Goal: Information Seeking & Learning: Learn about a topic

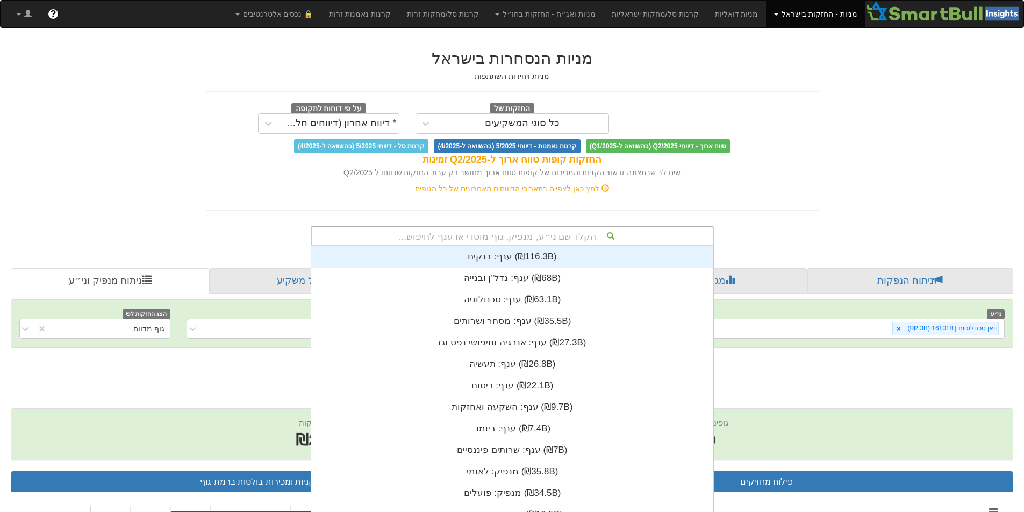
click at [464, 243] on div "הקלד שם ני״ע, מנפיק, גוף מוסדי או ענף לחיפוש... ענף: ‏בנקים ‎(₪116.3B)‎ ענף: ‏נ…" at bounding box center [512, 236] width 403 height 20
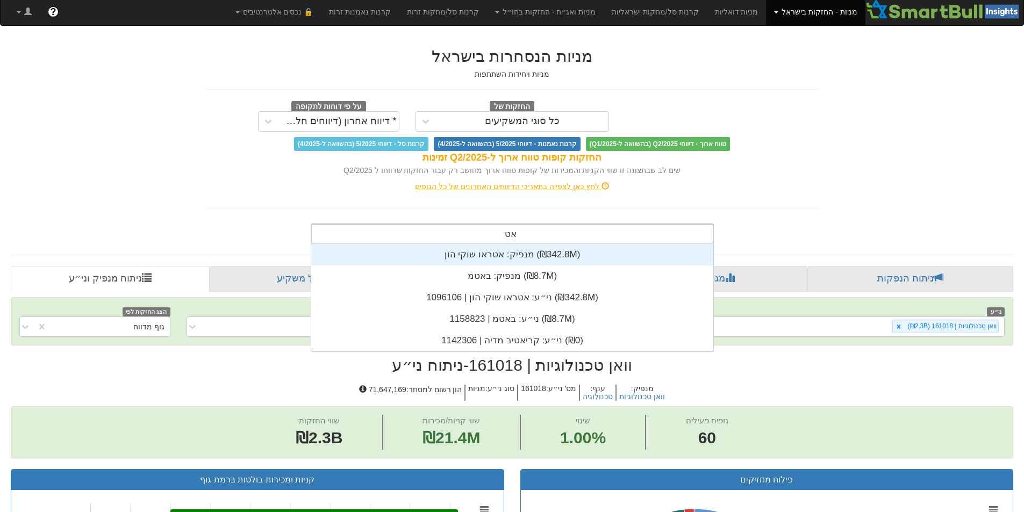
scroll to position [43, 0]
type input "אטראו"
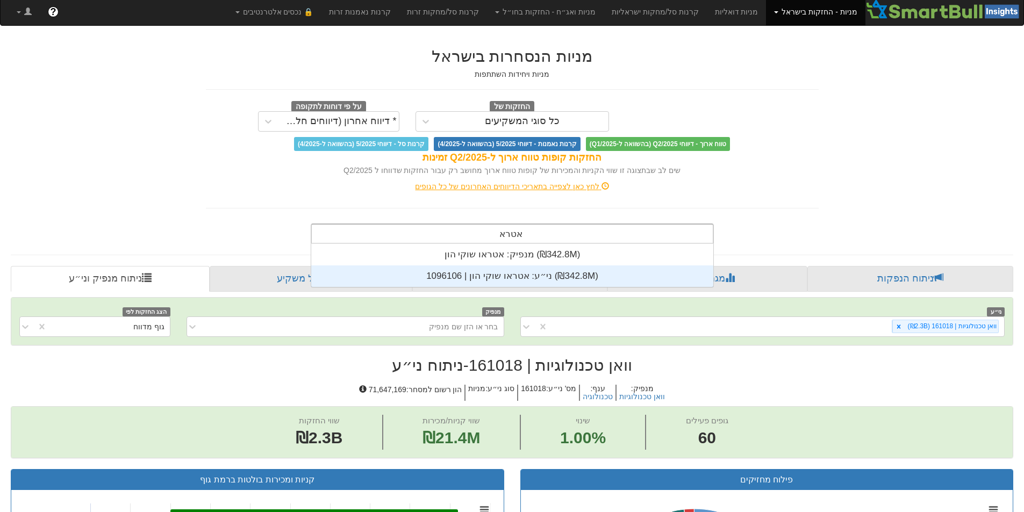
click at [457, 270] on div "ני״ע: ‏אטראו שוקי הון | 1096106 ‎(₪342.8M)‎" at bounding box center [512, 277] width 402 height 22
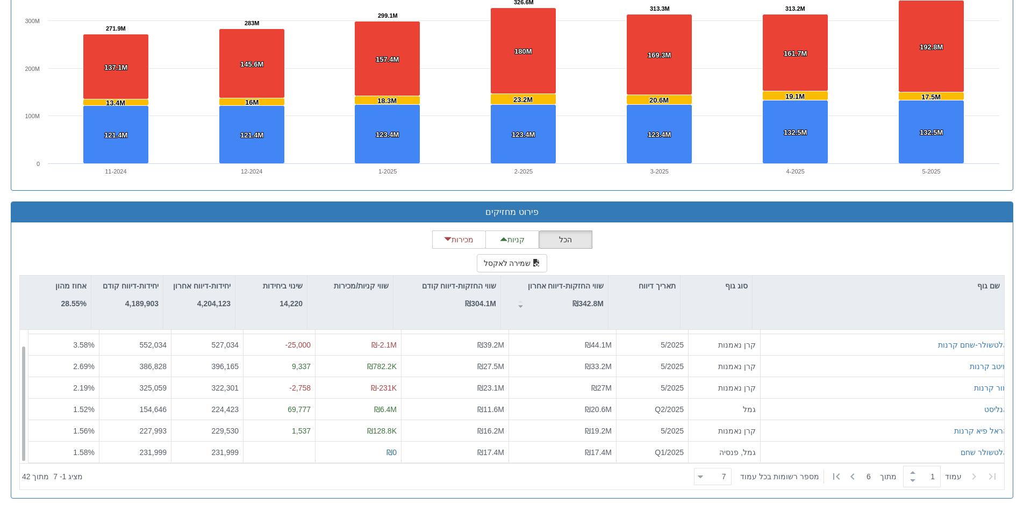
scroll to position [17, 0]
click at [703, 482] on div at bounding box center [700, 477] width 5 height 15
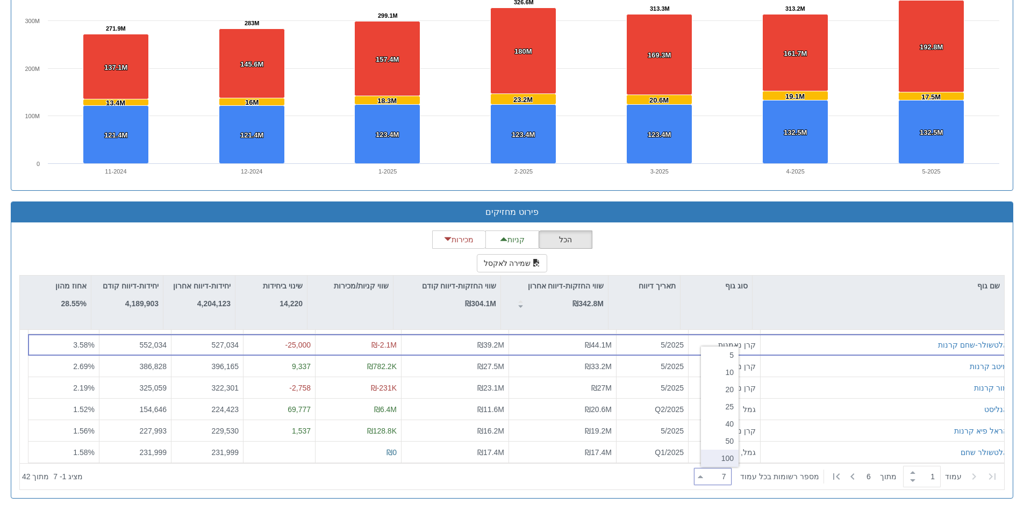
click at [724, 465] on div "100" at bounding box center [720, 458] width 38 height 17
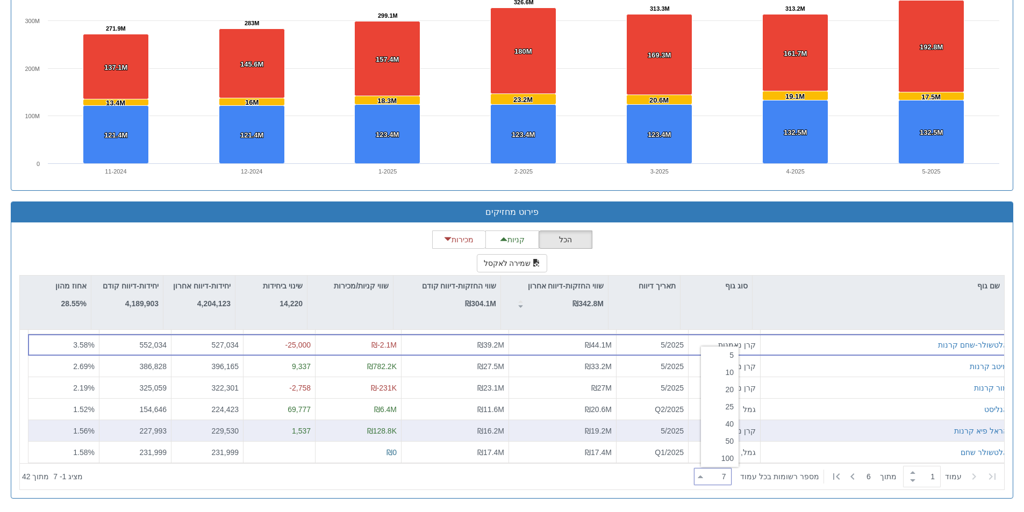
type input "100"
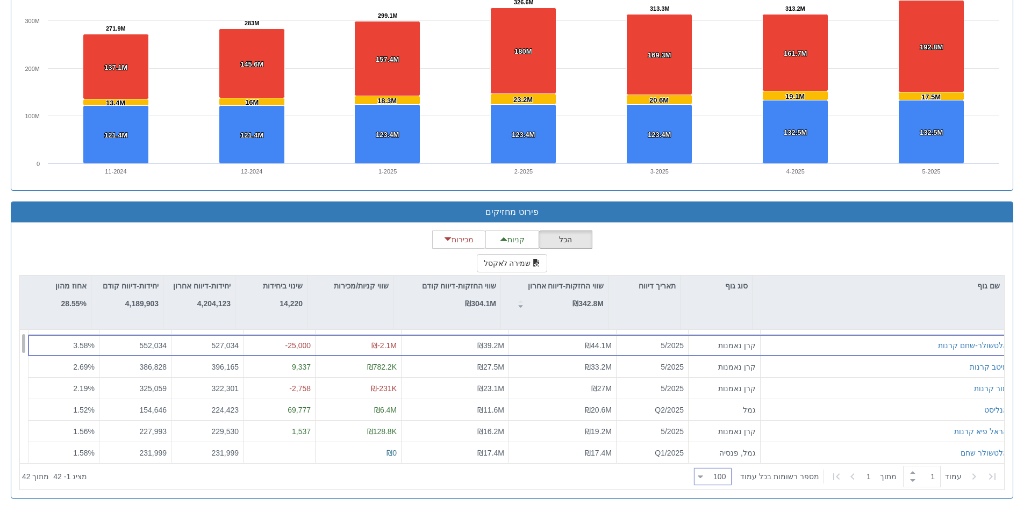
scroll to position [0, 0]
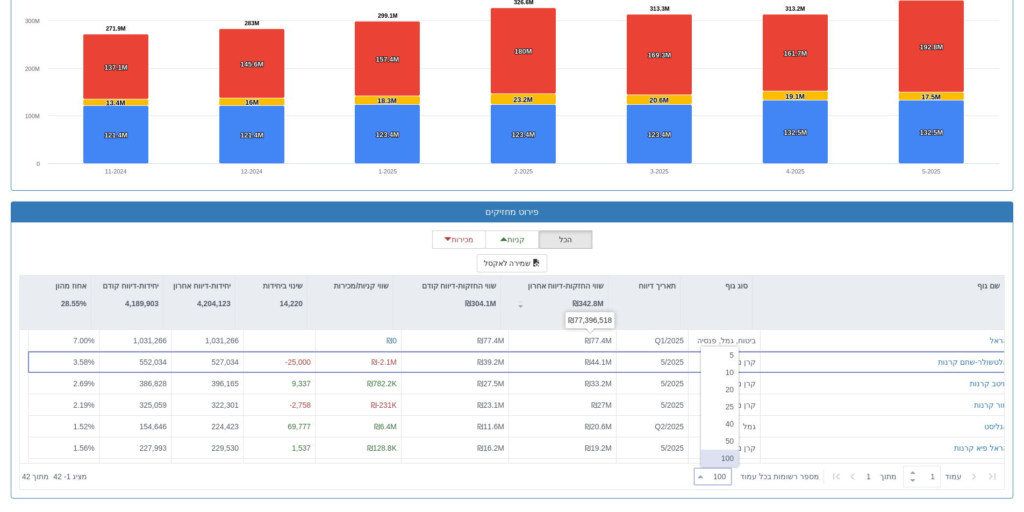
click at [679, 255] on div "הכל קניות מכירות שמירה לאקסל שם גוף סוג גוף תאריך דיווח שווי החזקות-דיווח אחרון…" at bounding box center [512, 361] width 986 height 260
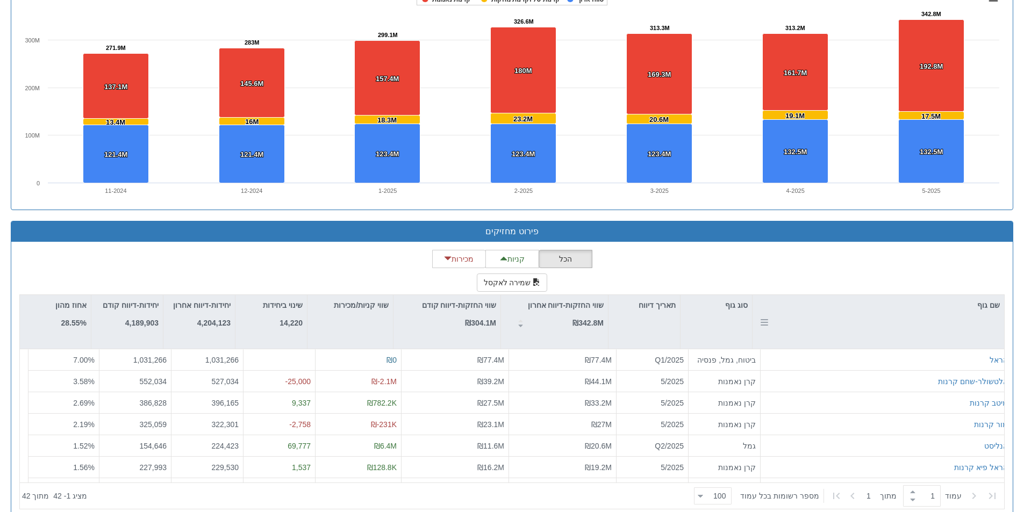
scroll to position [797, 0]
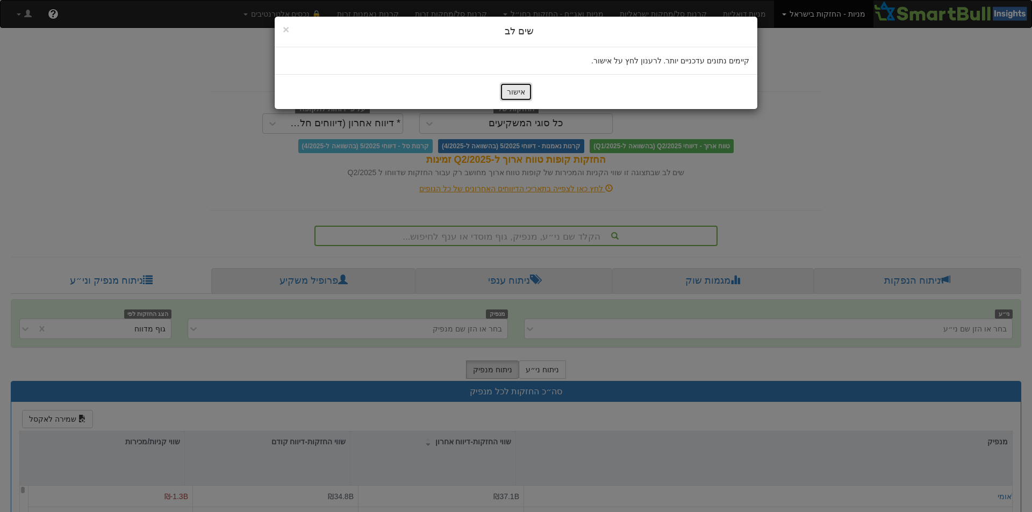
click at [525, 94] on button "אישור" at bounding box center [516, 92] width 32 height 18
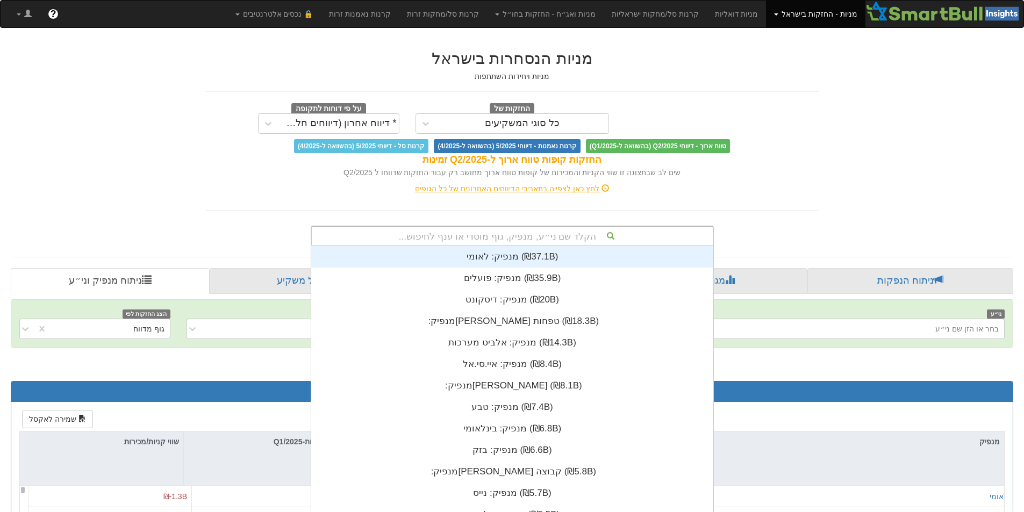
scroll to position [2, 0]
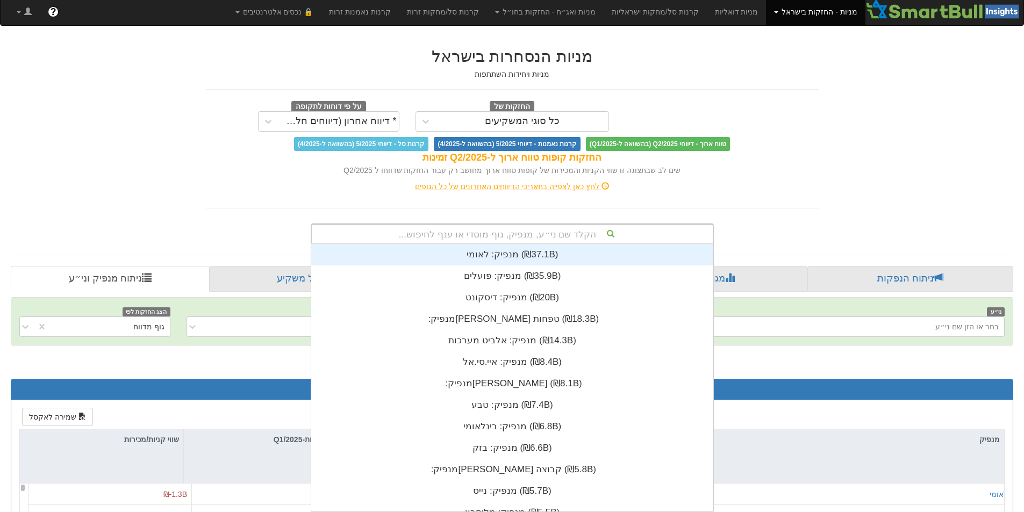
click at [522, 233] on div "הקלד שם ני״ע, מנפיק, גוף מוסדי או ענף לחיפוש..." at bounding box center [512, 234] width 401 height 18
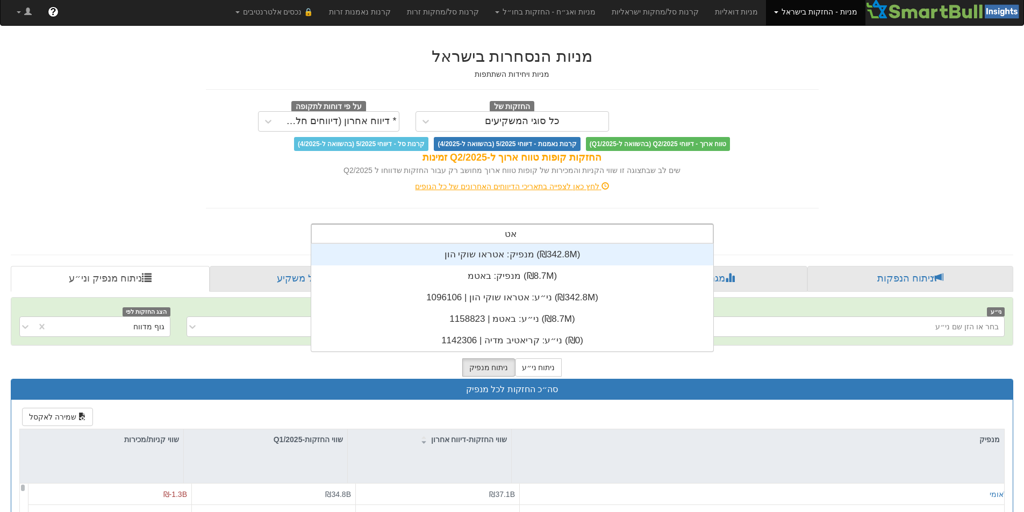
scroll to position [43, 0]
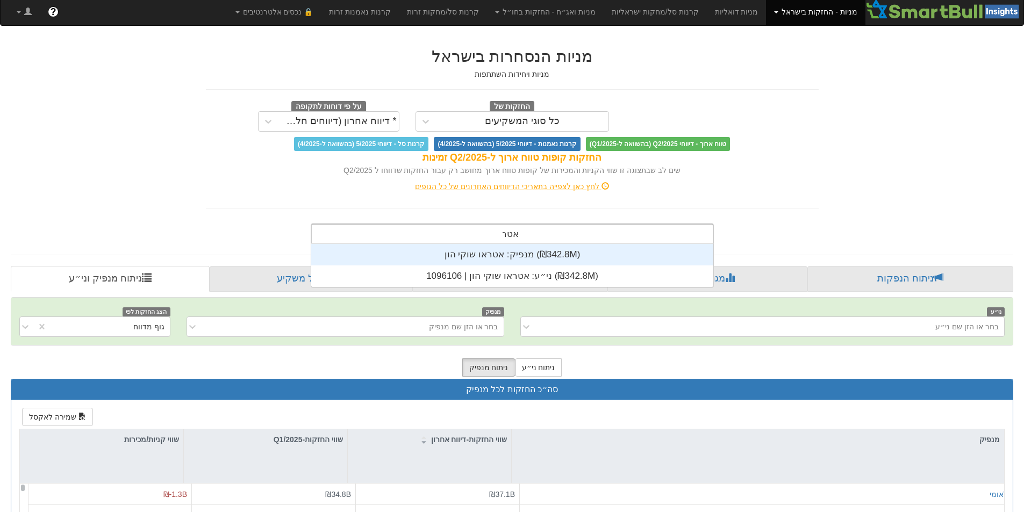
type input "אטראו"
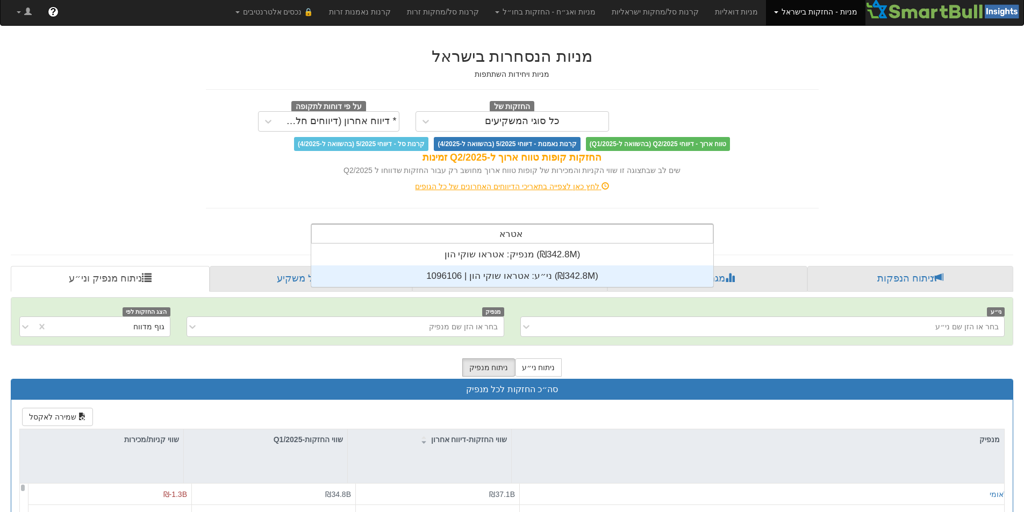
click at [528, 272] on div "ני״ע: ‏אטראו שוקי הון | 1096106 ‎(₪342.8M)‎" at bounding box center [512, 277] width 402 height 22
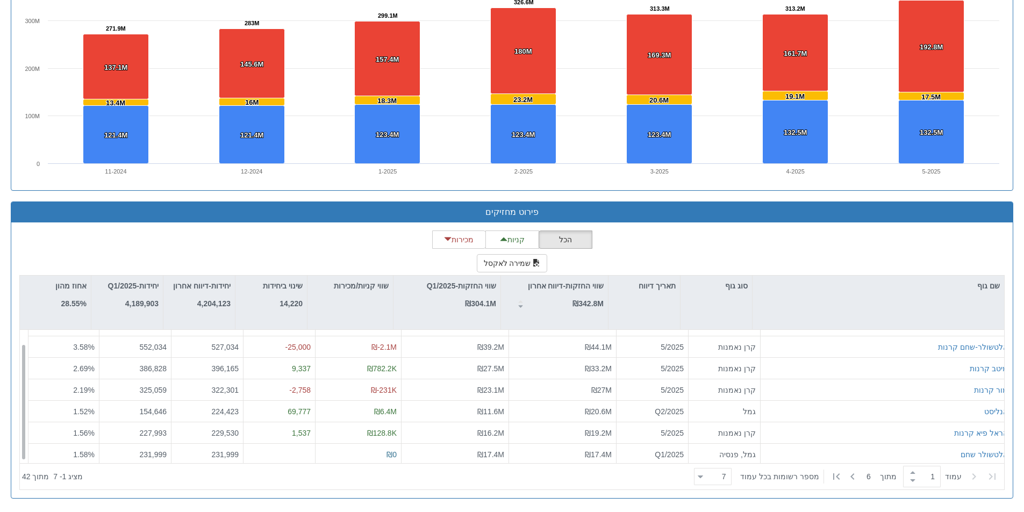
scroll to position [17, 0]
click at [703, 477] on icon at bounding box center [700, 477] width 5 height 3
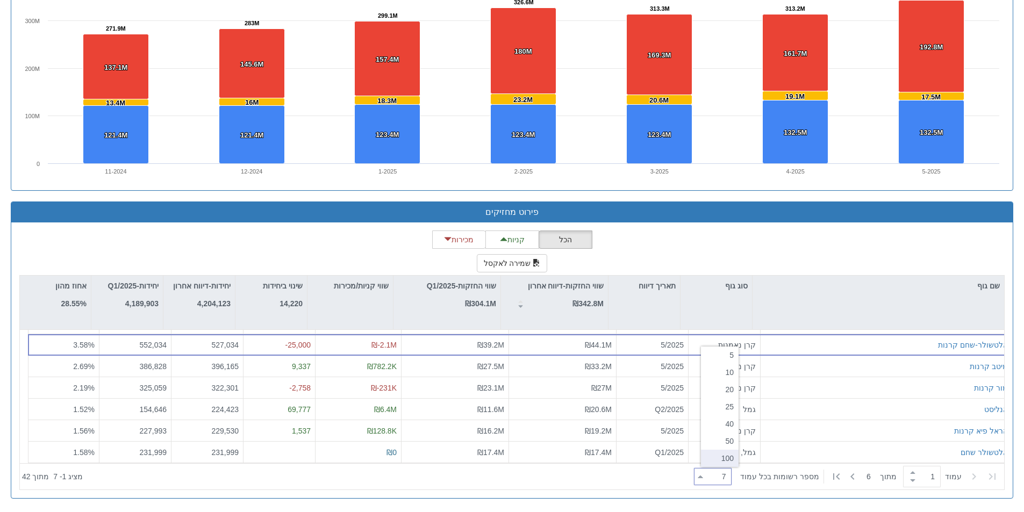
click at [708, 459] on div "100" at bounding box center [720, 458] width 38 height 17
type input "100"
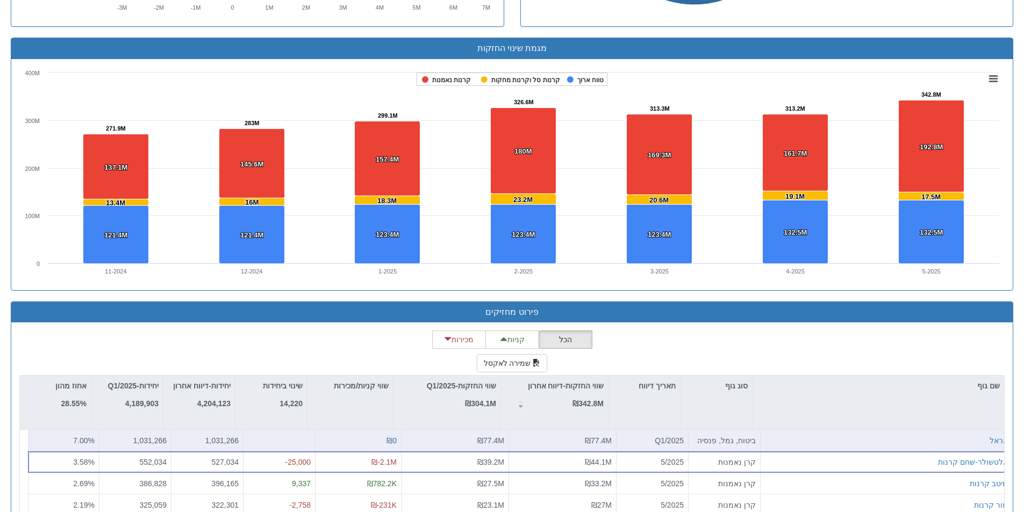
scroll to position [797, 0]
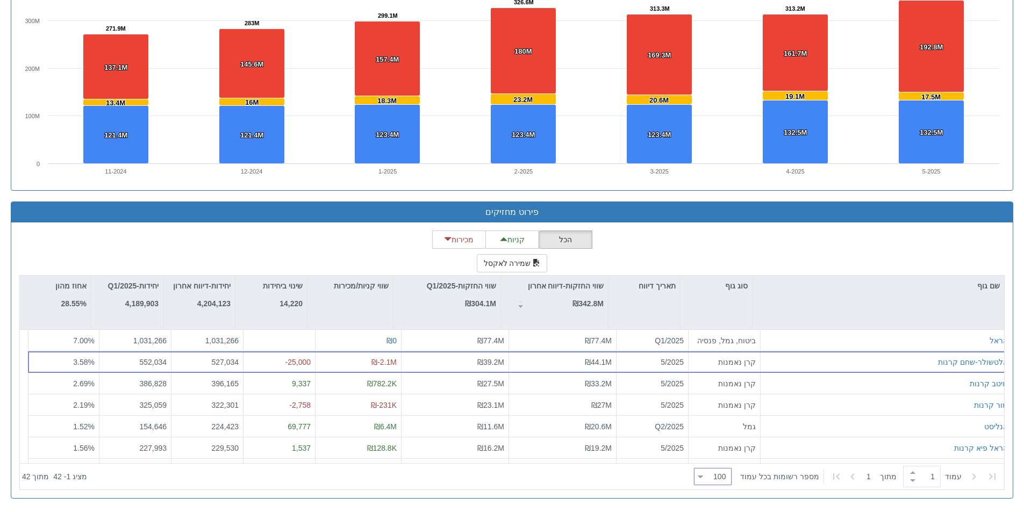
click at [768, 245] on div "הכל קניות מכירות שמירה לאקסל שם גוף סוג גוף תאריך דיווח שווי החזקות-דיווח אחרון…" at bounding box center [512, 361] width 986 height 260
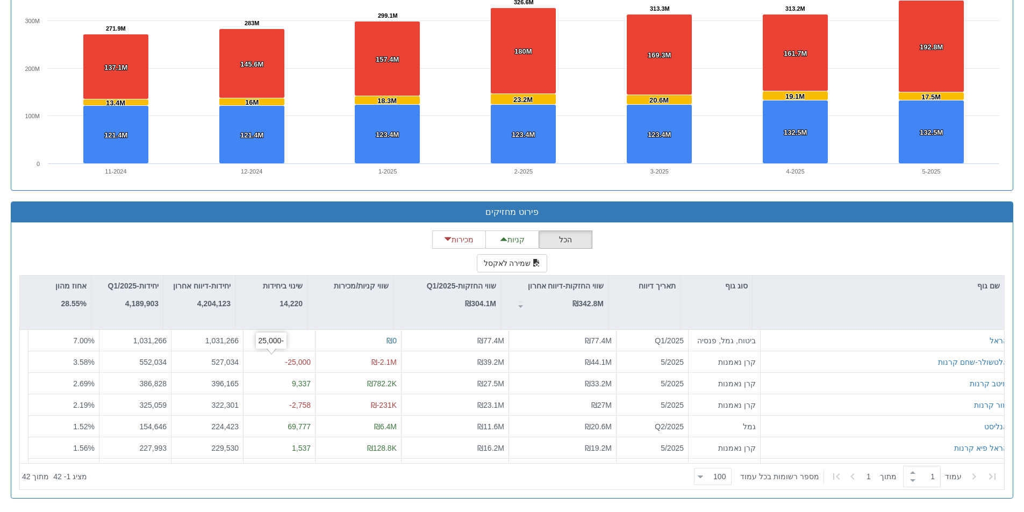
drag, startPoint x: 278, startPoint y: 265, endPoint x: 283, endPoint y: 263, distance: 5.6
click at [278, 265] on div "הכל קניות מכירות שמירה לאקסל שם גוף סוג גוף תאריך דיווח שווי החזקות-דיווח אחרון…" at bounding box center [512, 361] width 986 height 260
click at [198, 234] on div "הכל קניות מכירות שמירה לאקסל שם גוף סוג גוף תאריך דיווח שווי החזקות-דיווח אחרון…" at bounding box center [512, 361] width 986 height 260
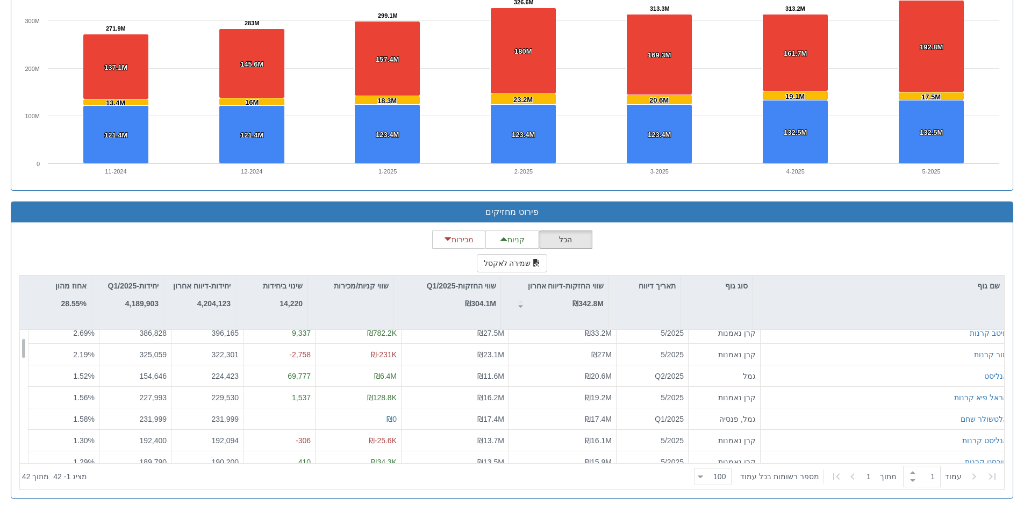
scroll to position [0, 0]
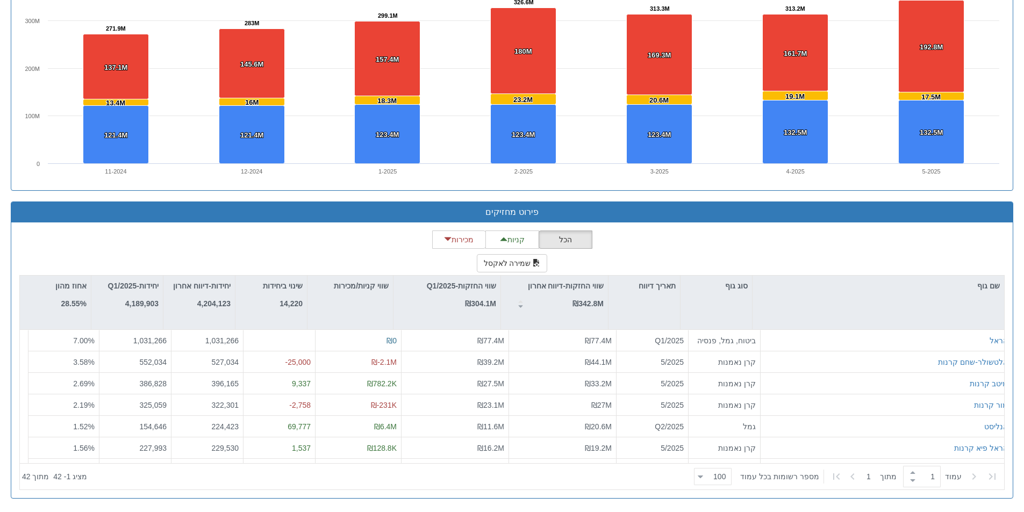
click at [716, 266] on div "הכל קניות מכירות שמירה לאקסל שם גוף סוג גוף תאריך דיווח שווי החזקות-דיווח אחרון…" at bounding box center [512, 361] width 986 height 260
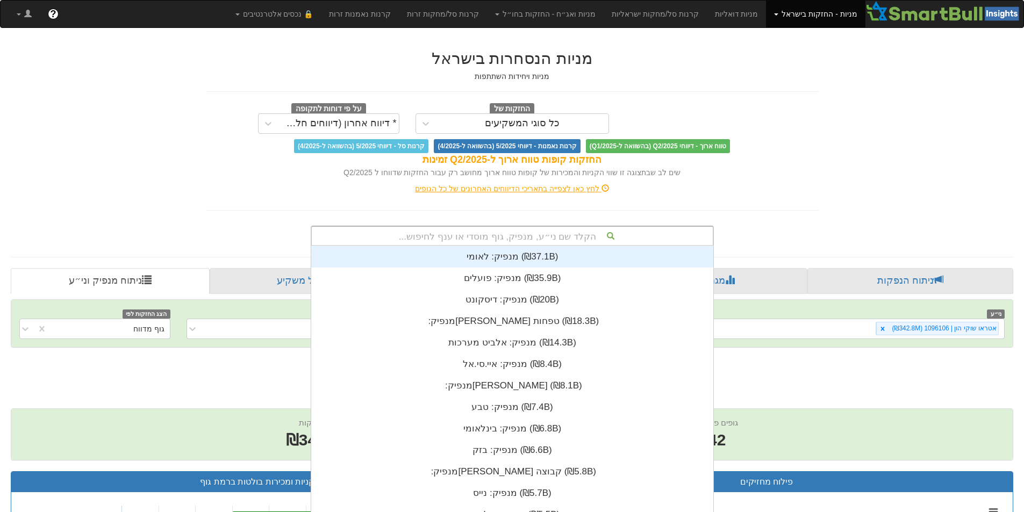
scroll to position [2, 0]
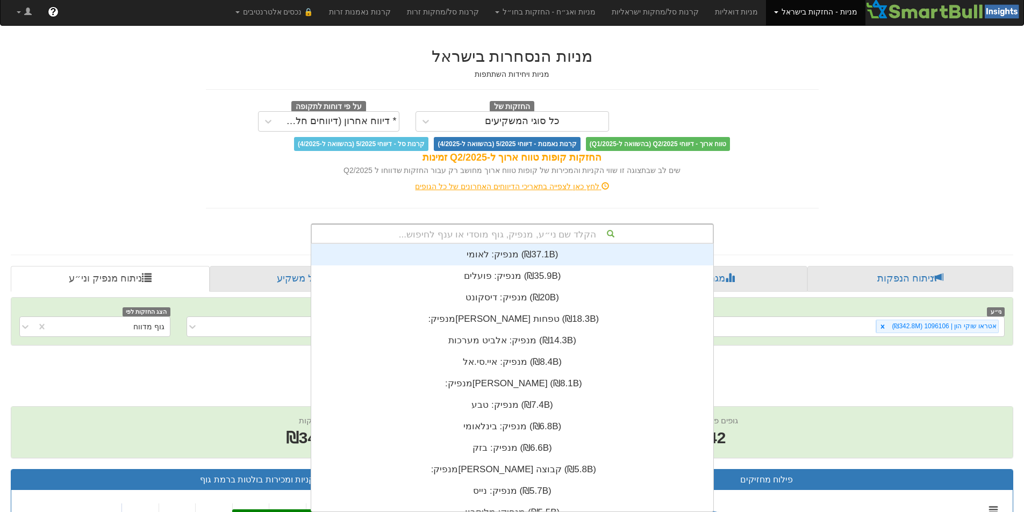
click at [526, 238] on div "הקלד שם ני״ע, מנפיק, גוף מוסדי או ענף לחיפוש..." at bounding box center [512, 234] width 401 height 18
type input "פמס"
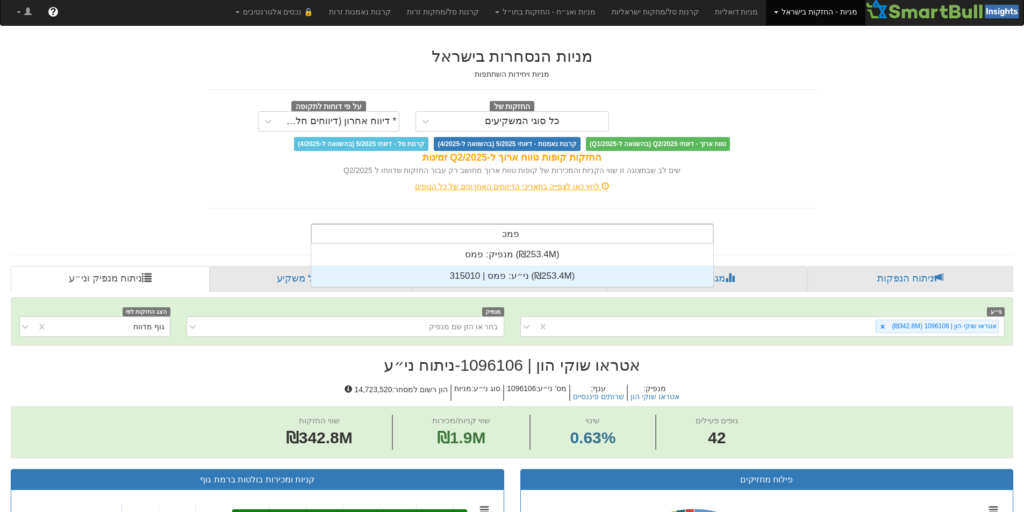
click at [553, 272] on div "ני״ע: ‏פמס | 315010 ‎(₪253.4M)‎" at bounding box center [512, 277] width 402 height 22
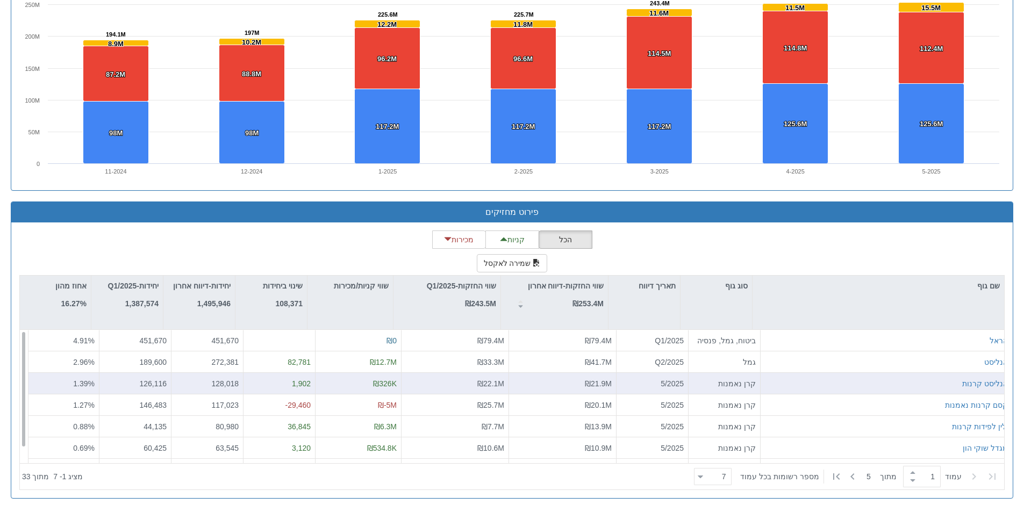
scroll to position [17, 0]
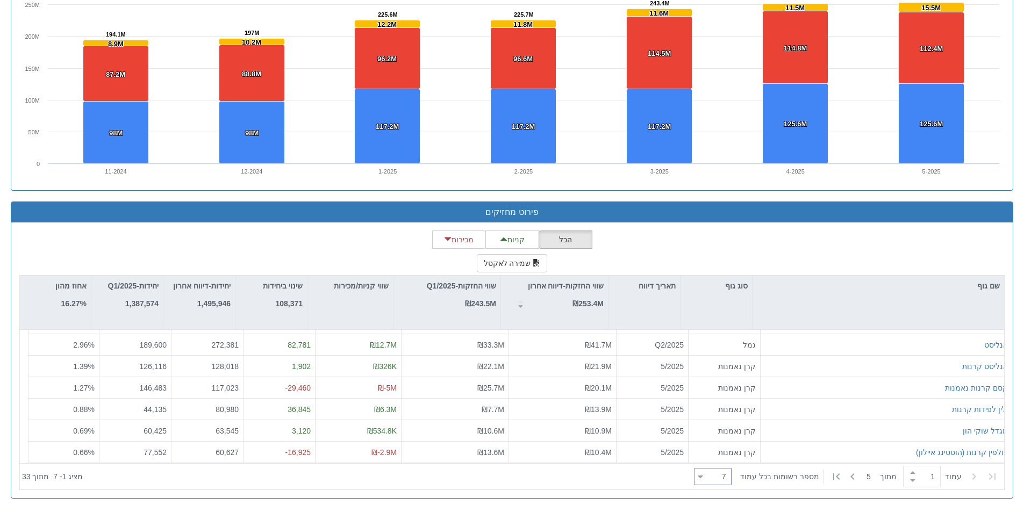
click at [725, 482] on div "7 7" at bounding box center [717, 477] width 28 height 15
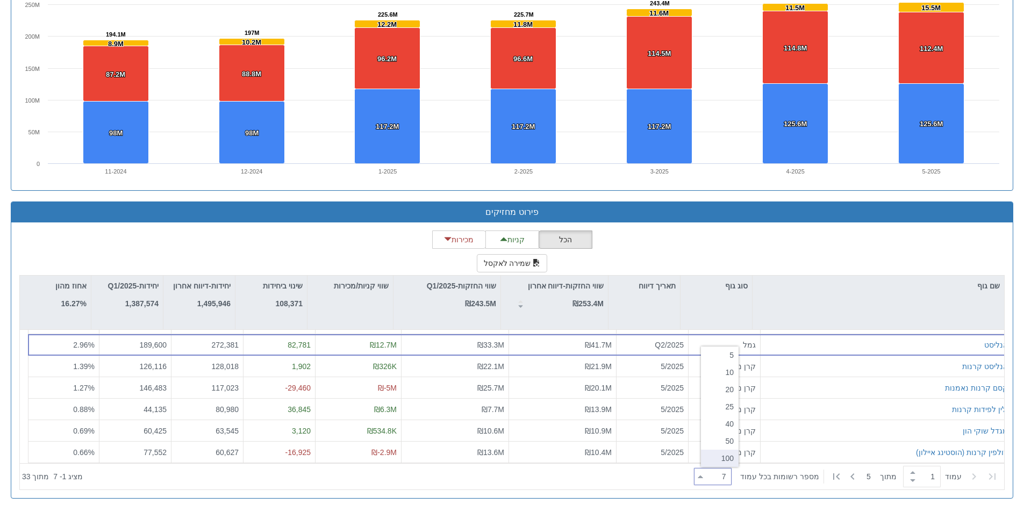
click at [722, 462] on div "100" at bounding box center [720, 458] width 38 height 17
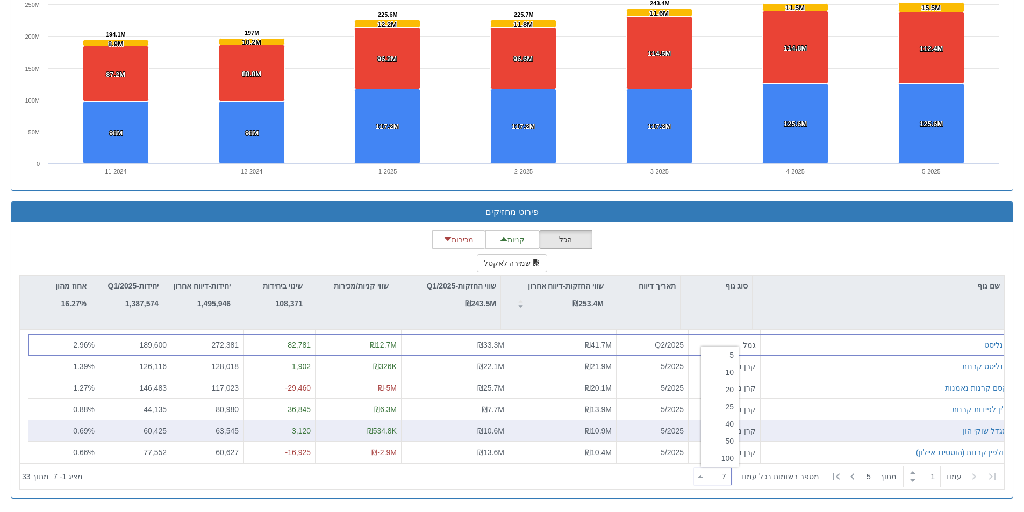
type input "100"
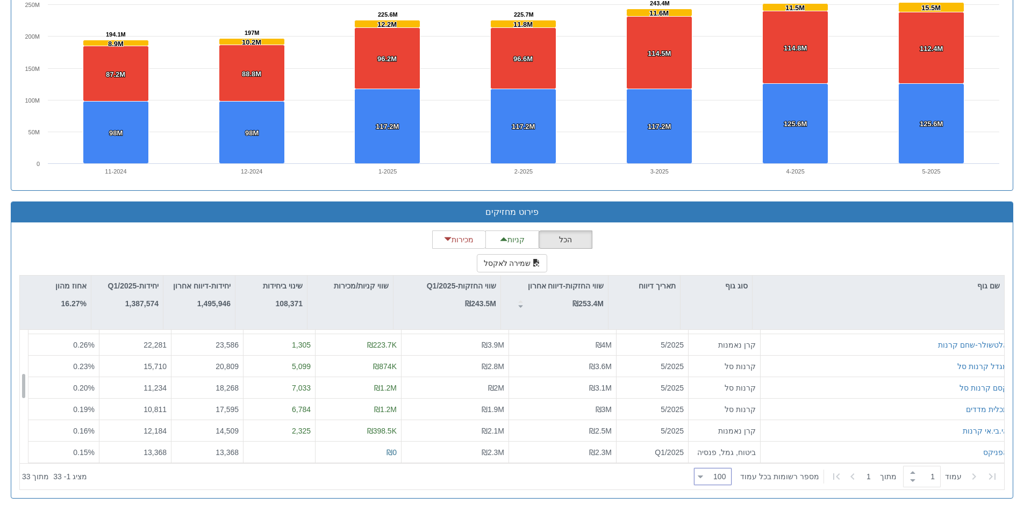
scroll to position [232, 0]
